Goal: Task Accomplishment & Management: Use online tool/utility

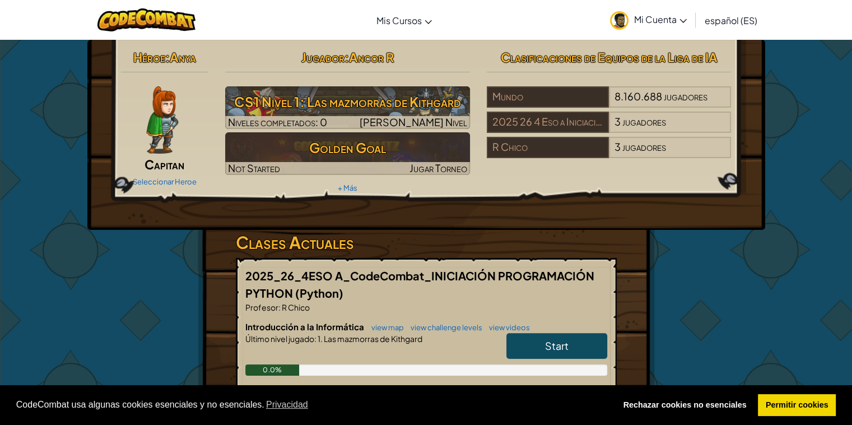
click at [590, 349] on link "Start" at bounding box center [557, 346] width 101 height 26
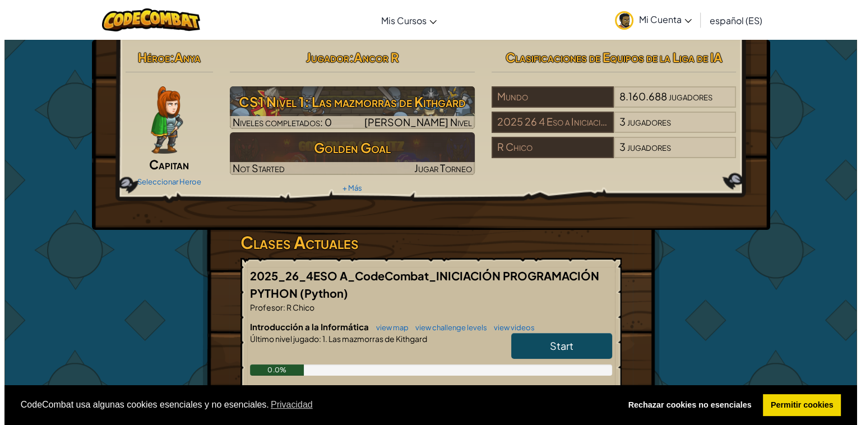
select select "es-ES"
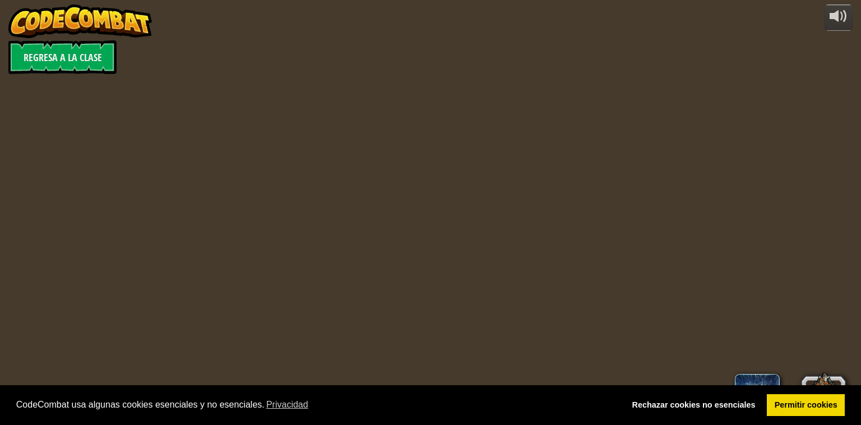
select select "es-ES"
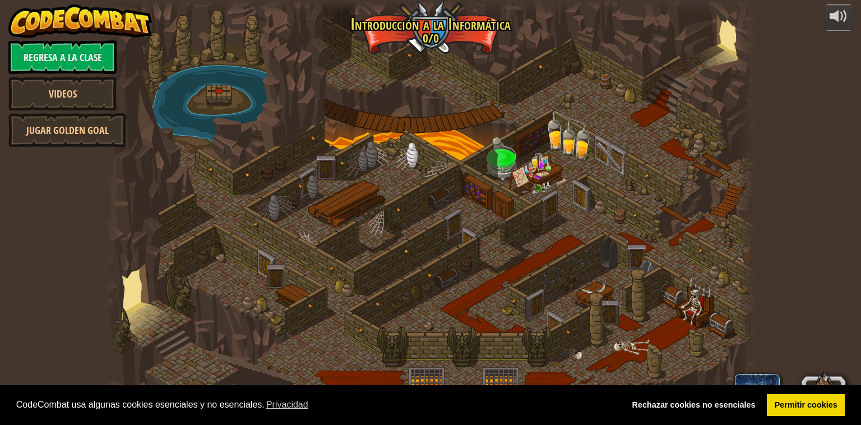
select select "es-ES"
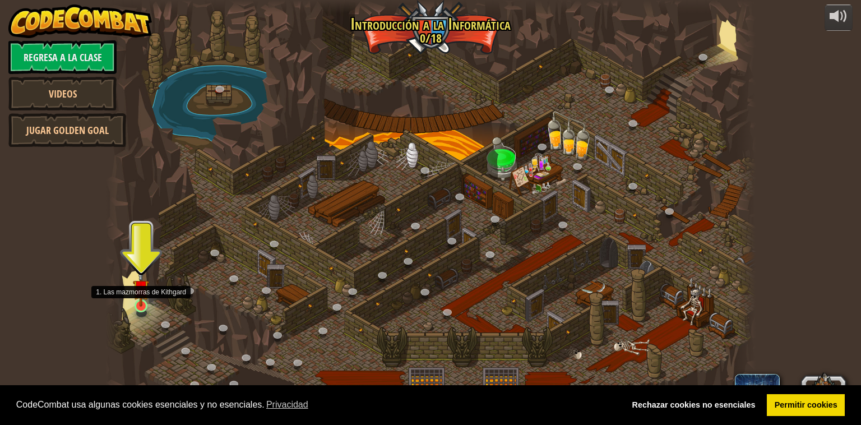
click at [146, 298] on img at bounding box center [141, 288] width 16 height 38
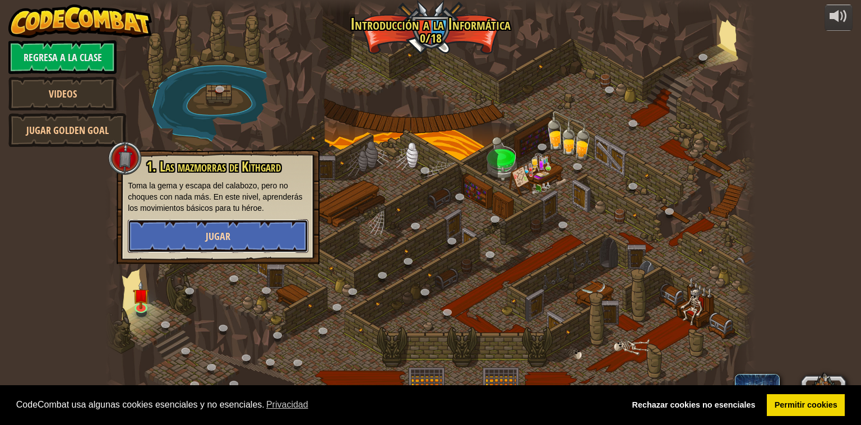
click at [179, 236] on button "Jugar" at bounding box center [218, 236] width 180 height 34
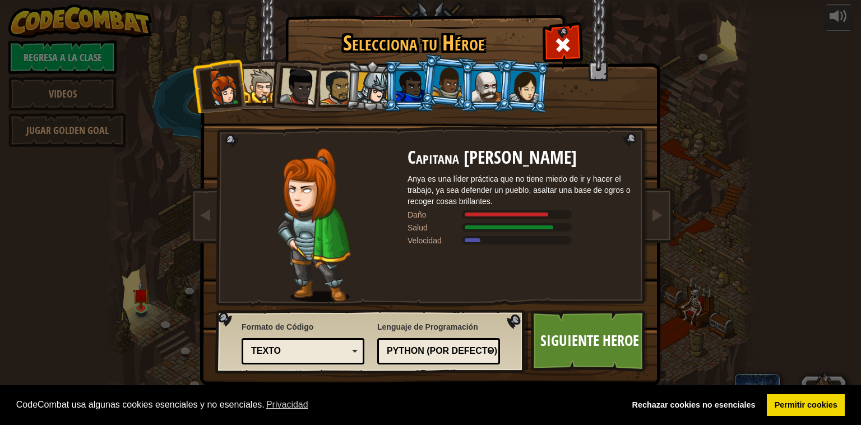
click at [331, 84] on div at bounding box center [336, 87] width 35 height 35
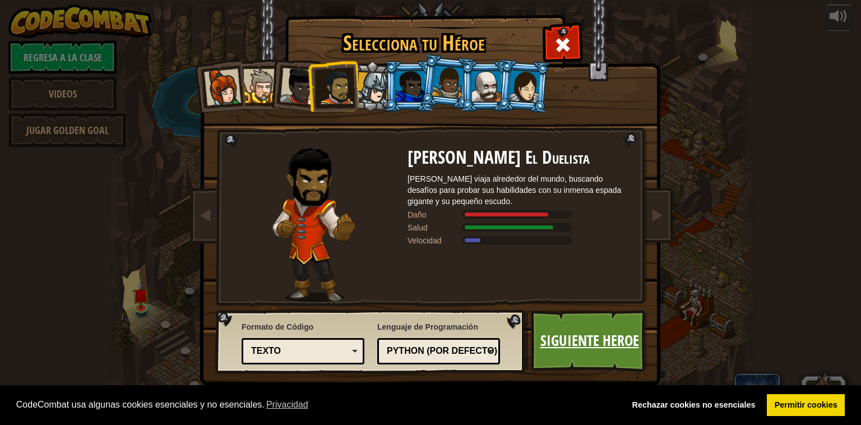
click at [567, 329] on link "Siguiente Heroe" at bounding box center [589, 341] width 117 height 62
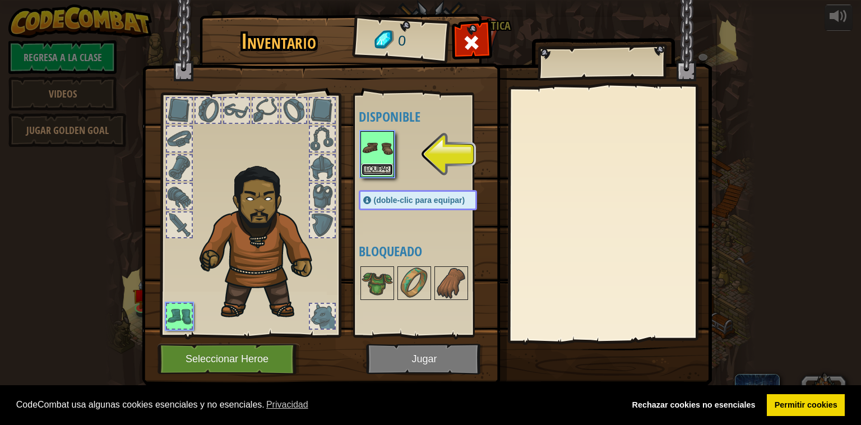
drag, startPoint x: 363, startPoint y: 165, endPoint x: 377, endPoint y: 160, distance: 14.4
click at [368, 162] on div "Equipar" at bounding box center [377, 154] width 34 height 46
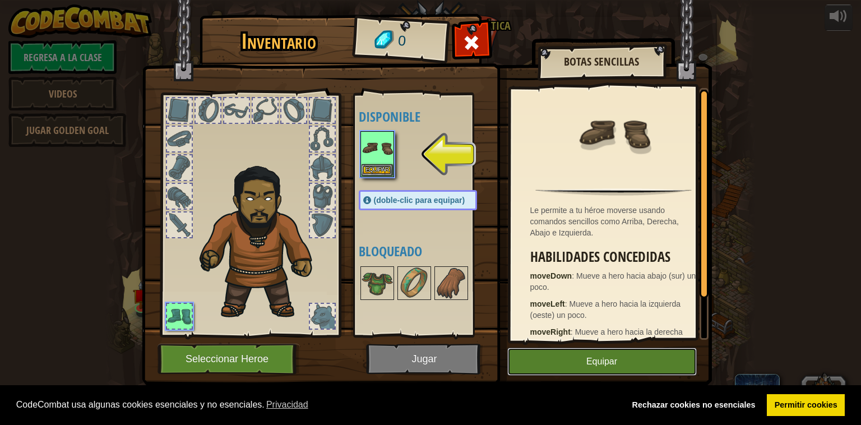
click at [639, 353] on button "Equipar" at bounding box center [601, 361] width 189 height 28
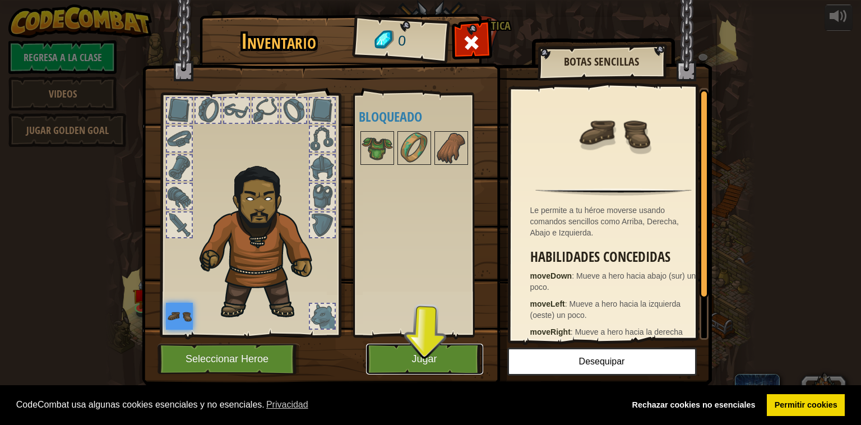
click at [456, 360] on button "Jugar" at bounding box center [424, 359] width 117 height 31
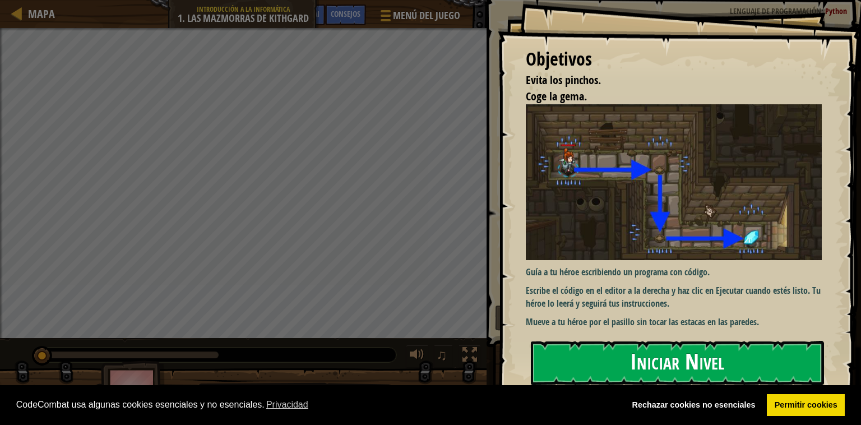
click at [594, 345] on button "Iniciar Nivel" at bounding box center [677, 363] width 293 height 44
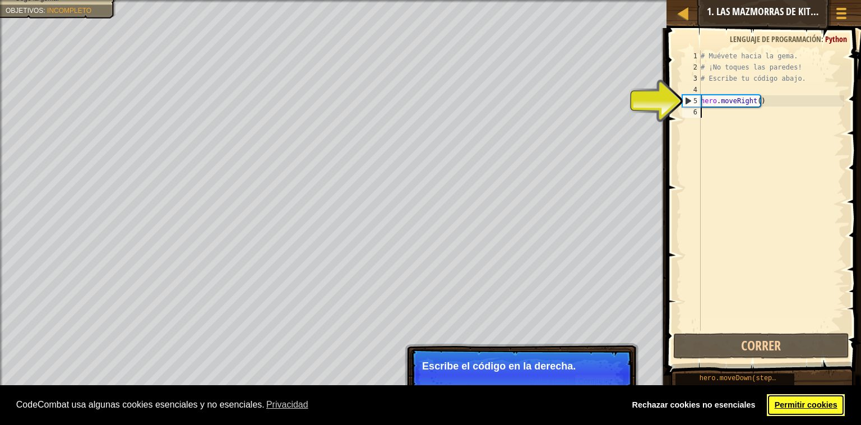
click at [825, 405] on link "Permitir cookies" at bounding box center [806, 405] width 78 height 22
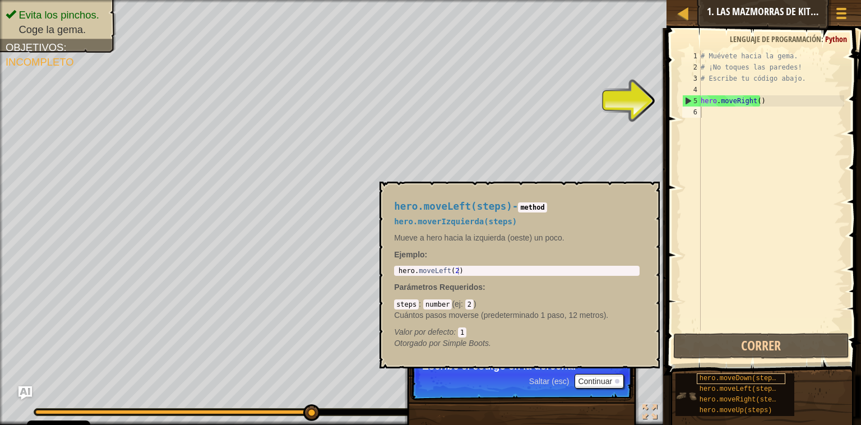
drag, startPoint x: 671, startPoint y: 391, endPoint x: 769, endPoint y: 379, distance: 99.3
click at [769, 382] on div "Consejos Videos 1 2 3 4 5 6 # Muévete hacia la [PERSON_NAME]. # ¡No toques las …" at bounding box center [762, 223] width 198 height 391
click at [709, 373] on div "hero.moveDown(steps)" at bounding box center [741, 378] width 89 height 11
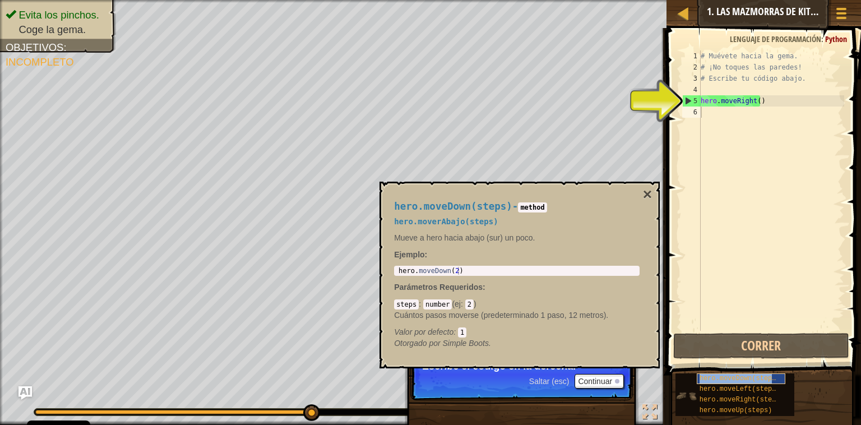
click at [712, 377] on span "hero.moveDown(steps)" at bounding box center [739, 378] width 81 height 8
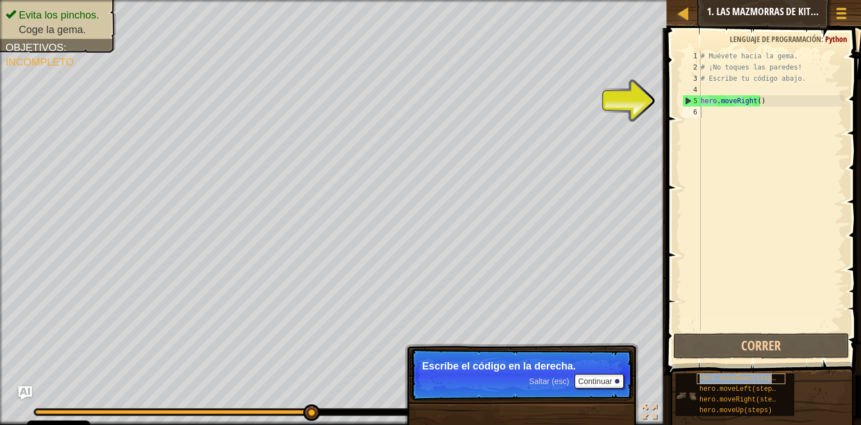
type textarea "hero.moveDown(steps)"
